Goal: Transaction & Acquisition: Book appointment/travel/reservation

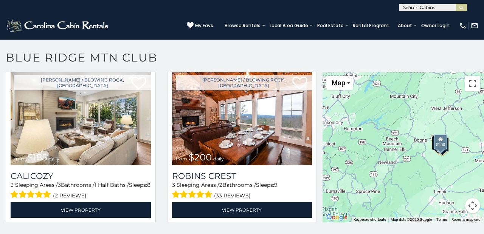
scroll to position [192, 0]
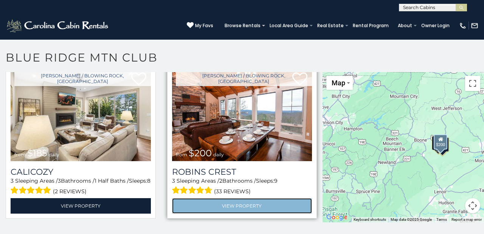
click at [261, 203] on link "View Property" at bounding box center [242, 207] width 140 height 16
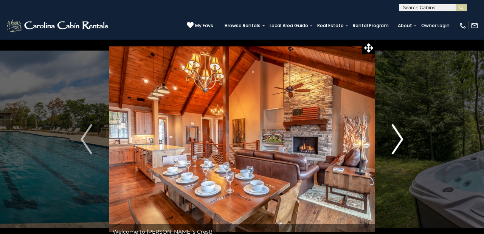
click at [401, 138] on img "Next" at bounding box center [397, 139] width 11 height 30
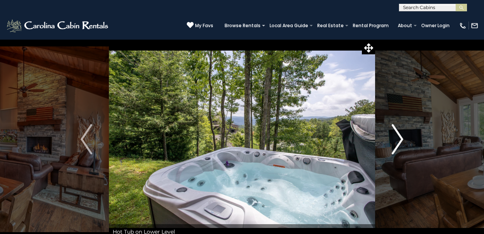
click at [401, 138] on img "Next" at bounding box center [397, 139] width 11 height 30
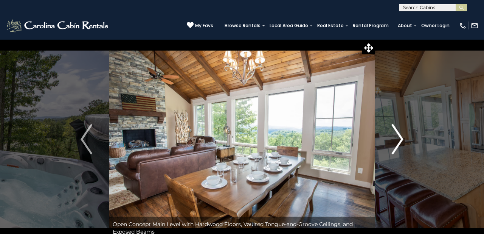
click at [401, 138] on img "Next" at bounding box center [397, 139] width 11 height 30
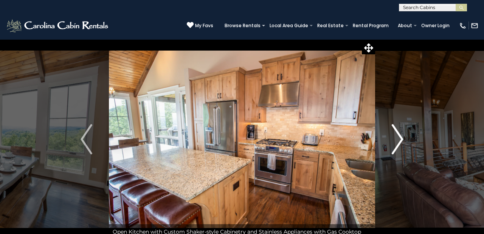
click at [401, 138] on img "Next" at bounding box center [397, 139] width 11 height 30
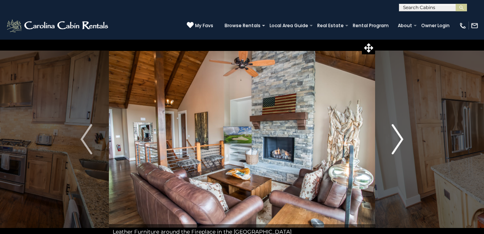
click at [401, 138] on img "Next" at bounding box center [397, 139] width 11 height 30
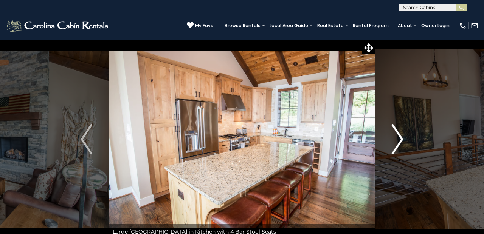
click at [401, 138] on img "Next" at bounding box center [397, 139] width 11 height 30
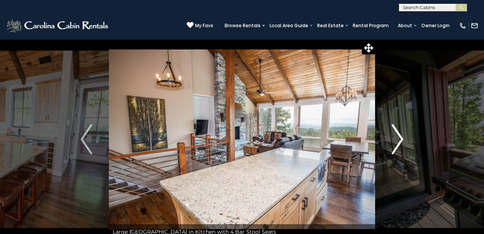
click at [401, 138] on img "Next" at bounding box center [397, 139] width 11 height 30
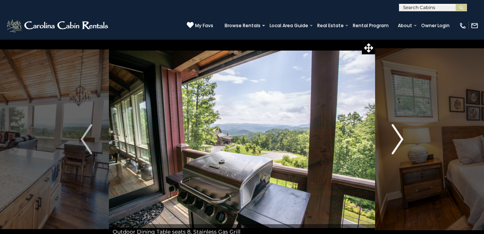
click at [401, 138] on img "Next" at bounding box center [397, 139] width 11 height 30
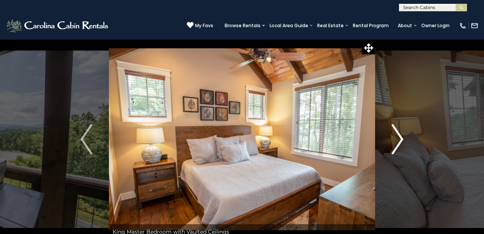
click at [401, 138] on img "Next" at bounding box center [397, 139] width 11 height 30
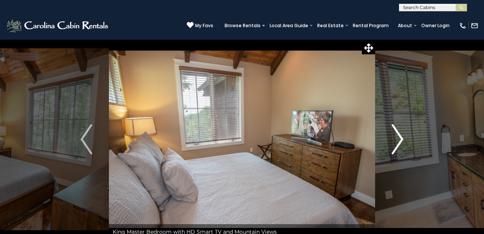
click at [401, 138] on img "Next" at bounding box center [397, 139] width 11 height 30
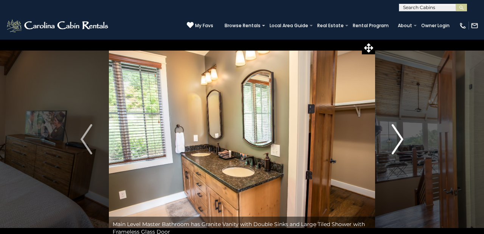
click at [401, 138] on img "Next" at bounding box center [397, 139] width 11 height 30
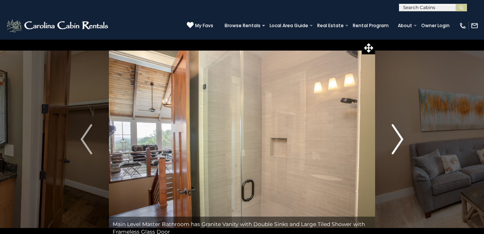
click at [401, 138] on img "Next" at bounding box center [397, 139] width 11 height 30
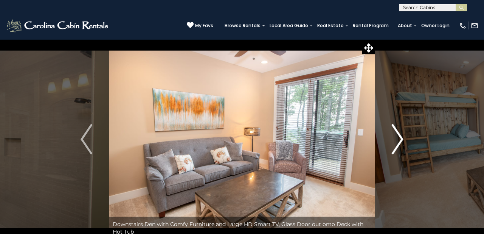
click at [401, 138] on img "Next" at bounding box center [397, 139] width 11 height 30
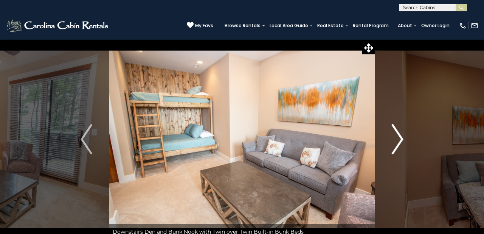
click at [401, 138] on img "Next" at bounding box center [397, 139] width 11 height 30
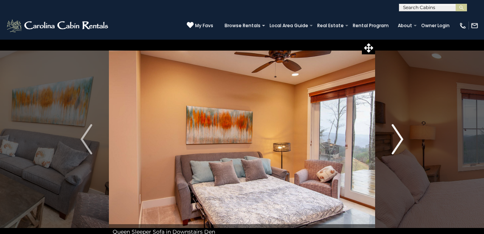
click at [401, 138] on img "Next" at bounding box center [397, 139] width 11 height 30
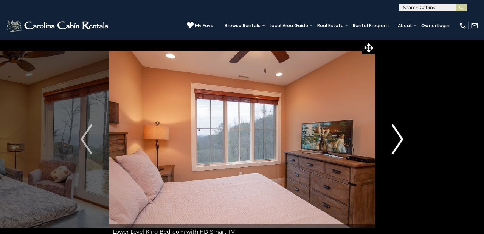
click at [401, 138] on img "Next" at bounding box center [397, 139] width 11 height 30
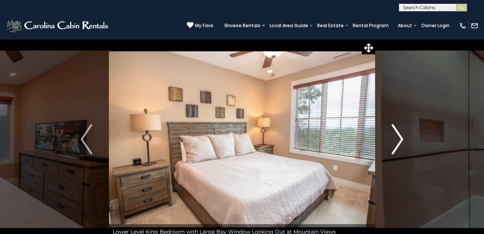
click at [401, 138] on img "Next" at bounding box center [397, 139] width 11 height 30
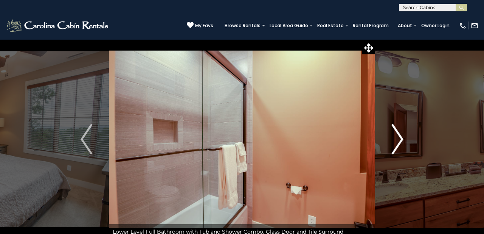
click at [401, 138] on img "Next" at bounding box center [397, 139] width 11 height 30
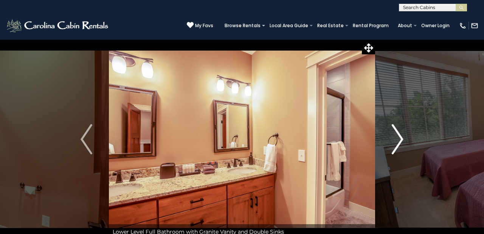
click at [401, 138] on img "Next" at bounding box center [397, 139] width 11 height 30
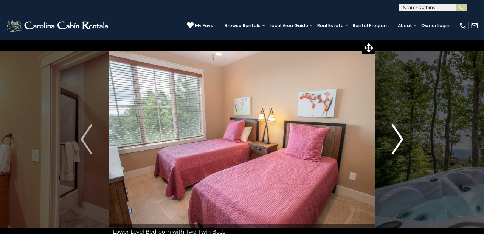
click at [401, 138] on img "Next" at bounding box center [397, 139] width 11 height 30
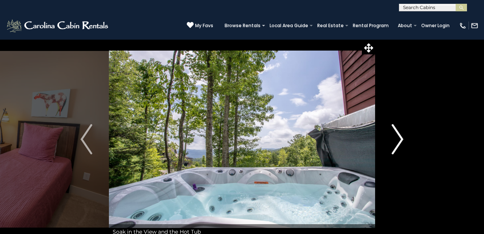
click at [401, 138] on img "Next" at bounding box center [397, 139] width 11 height 30
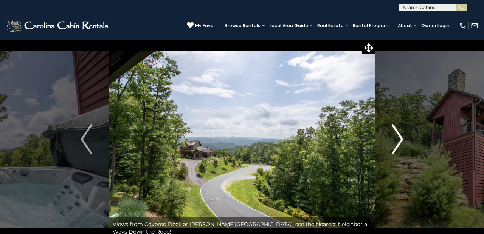
click at [401, 138] on img "Next" at bounding box center [397, 139] width 11 height 30
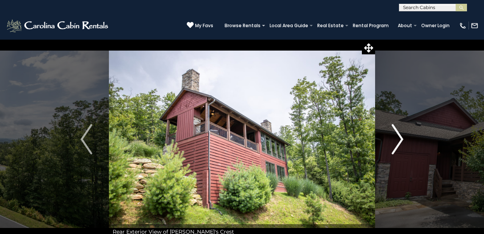
click at [401, 138] on img "Next" at bounding box center [397, 139] width 11 height 30
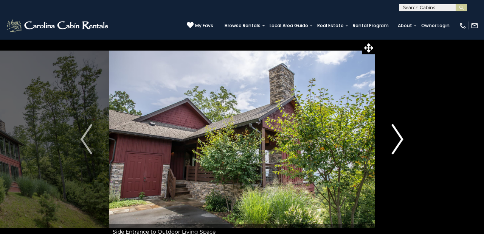
click at [401, 138] on img "Next" at bounding box center [397, 139] width 11 height 30
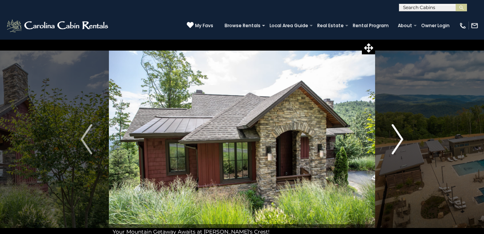
click at [401, 138] on img "Next" at bounding box center [397, 139] width 11 height 30
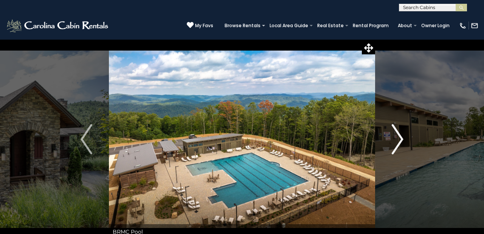
click at [401, 138] on img "Next" at bounding box center [397, 139] width 11 height 30
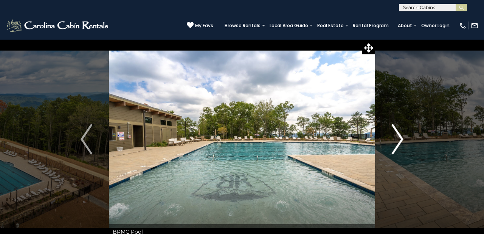
click at [401, 138] on img "Next" at bounding box center [397, 139] width 11 height 30
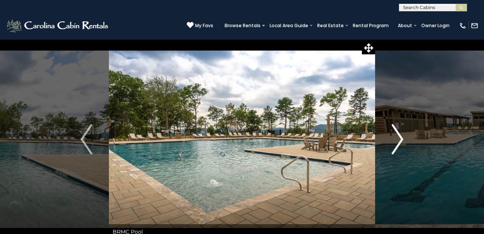
click at [401, 138] on img "Next" at bounding box center [397, 139] width 11 height 30
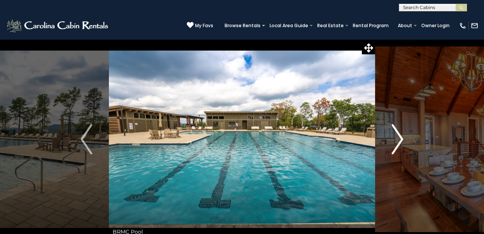
click at [401, 138] on img "Next" at bounding box center [397, 139] width 11 height 30
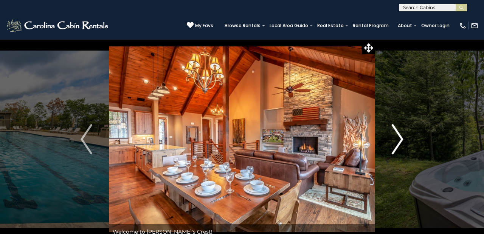
click at [401, 138] on img "Next" at bounding box center [397, 139] width 11 height 30
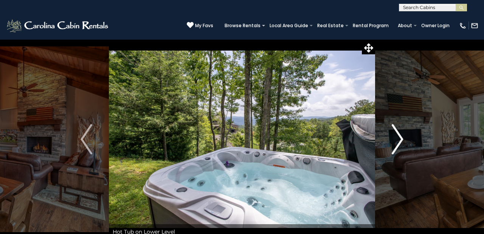
click at [401, 138] on img "Next" at bounding box center [397, 139] width 11 height 30
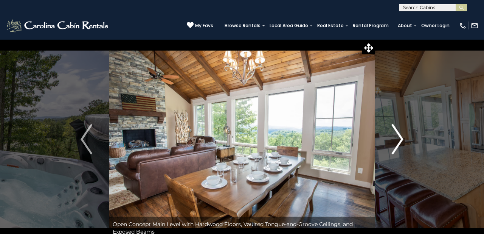
click at [401, 138] on img "Next" at bounding box center [397, 139] width 11 height 30
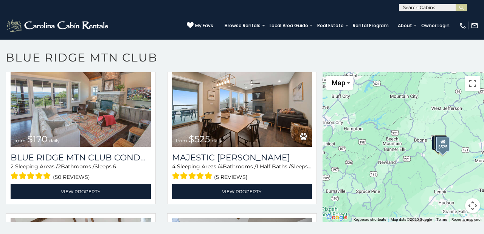
scroll to position [368, 0]
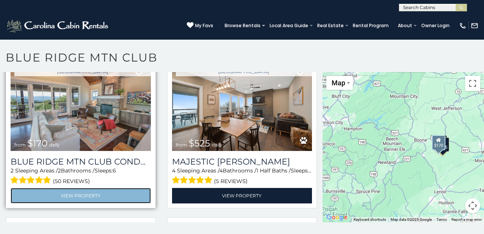
click at [123, 194] on link "View Property" at bounding box center [81, 196] width 140 height 16
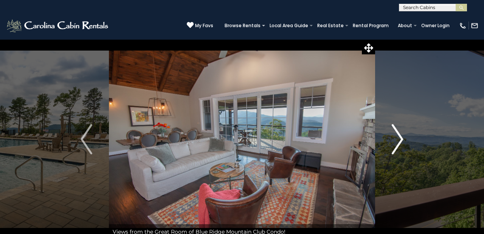
click at [400, 138] on img "Next" at bounding box center [397, 139] width 11 height 30
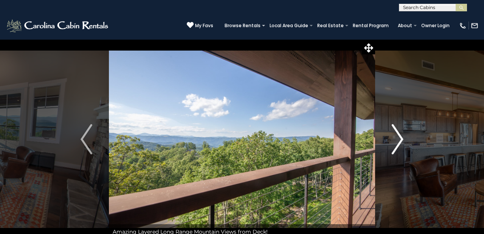
click at [400, 138] on img "Next" at bounding box center [397, 139] width 11 height 30
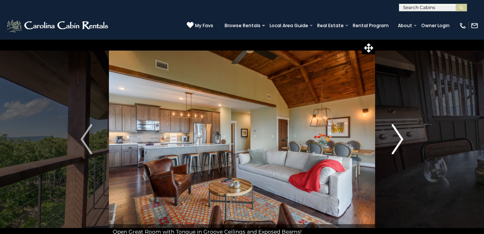
click at [400, 138] on img "Next" at bounding box center [397, 139] width 11 height 30
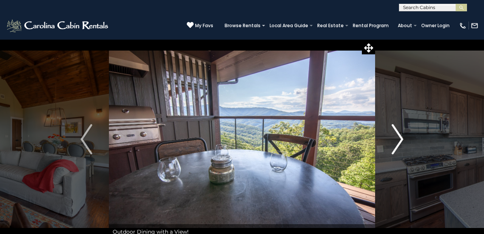
click at [400, 138] on img "Next" at bounding box center [397, 139] width 11 height 30
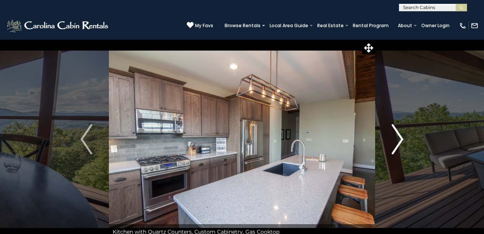
click at [400, 138] on img "Next" at bounding box center [397, 139] width 11 height 30
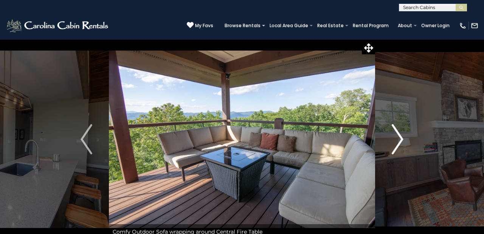
click at [400, 138] on img "Next" at bounding box center [397, 139] width 11 height 30
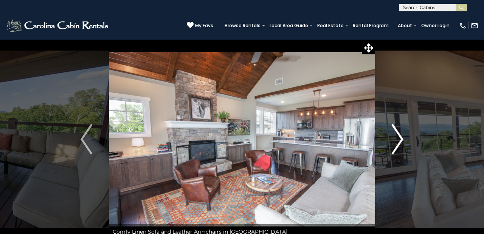
click at [400, 138] on img "Next" at bounding box center [397, 139] width 11 height 30
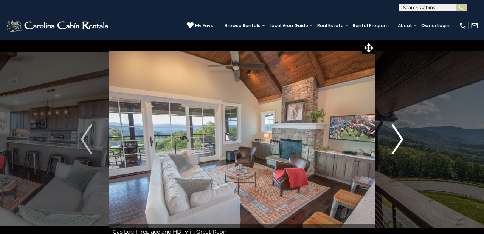
click at [400, 138] on img "Next" at bounding box center [397, 139] width 11 height 30
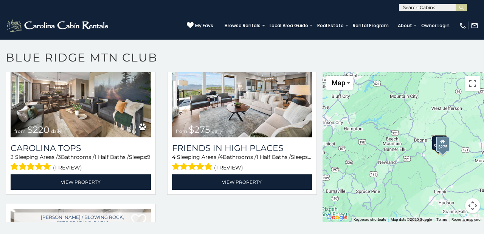
scroll to position [697, 0]
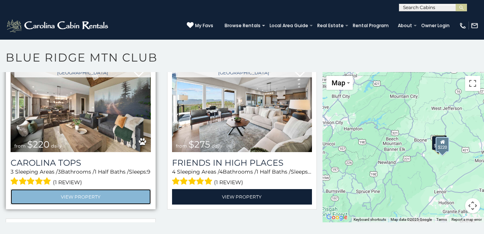
click at [113, 195] on link "View Property" at bounding box center [81, 197] width 140 height 16
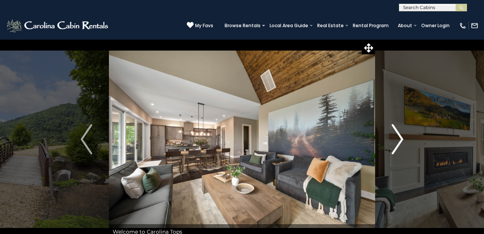
click at [401, 138] on img "Next" at bounding box center [397, 139] width 11 height 30
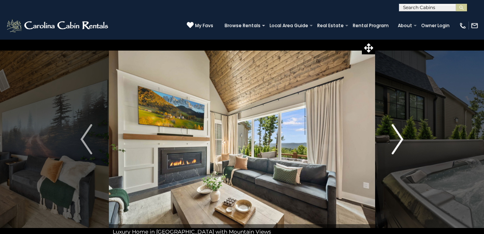
click at [401, 138] on img "Next" at bounding box center [397, 139] width 11 height 30
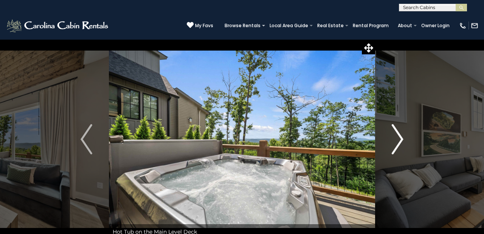
click at [401, 138] on img "Next" at bounding box center [397, 139] width 11 height 30
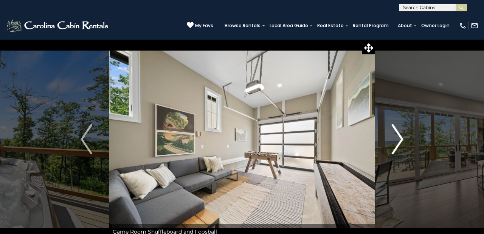
click at [401, 138] on img "Next" at bounding box center [397, 139] width 11 height 30
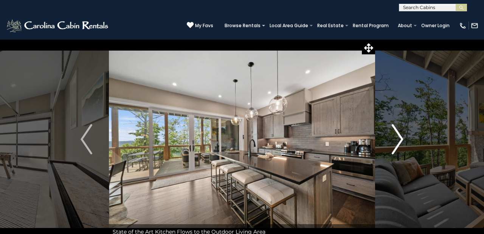
click at [401, 138] on img "Next" at bounding box center [397, 139] width 11 height 30
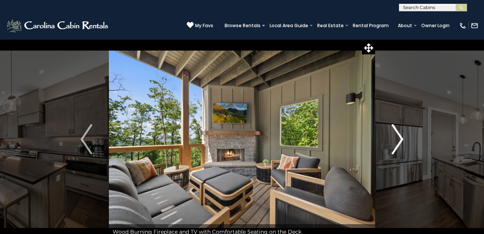
click at [401, 138] on img "Next" at bounding box center [397, 139] width 11 height 30
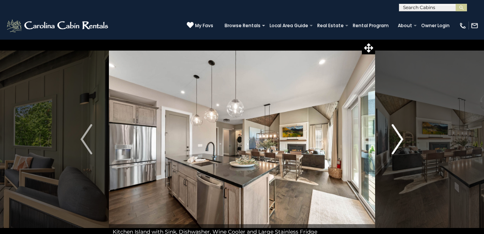
click at [401, 138] on img "Next" at bounding box center [397, 139] width 11 height 30
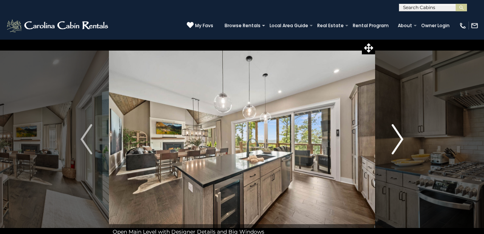
click at [401, 138] on img "Next" at bounding box center [397, 139] width 11 height 30
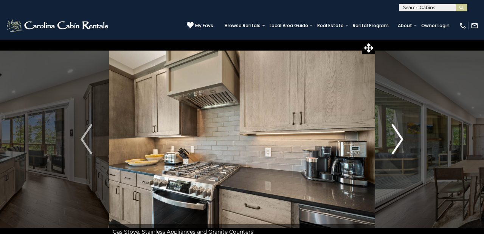
click at [401, 138] on img "Next" at bounding box center [397, 139] width 11 height 30
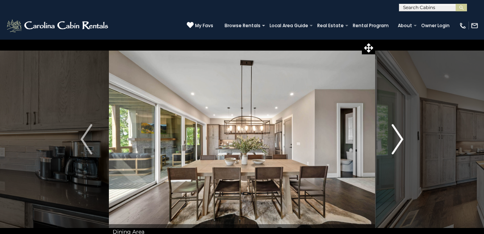
click at [401, 138] on img "Next" at bounding box center [397, 139] width 11 height 30
